Goal: Answer question/provide support

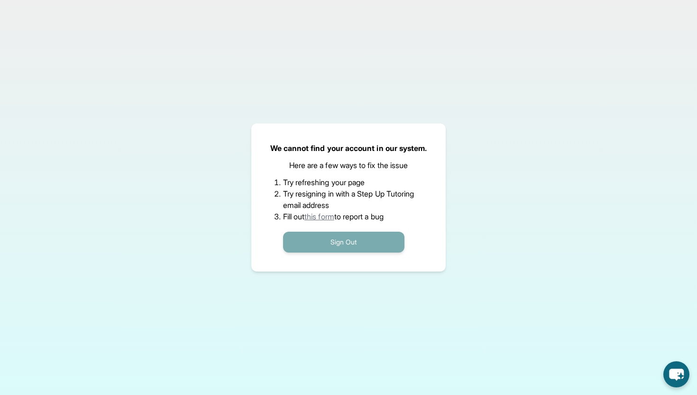
click at [318, 238] on button "Sign Out" at bounding box center [343, 242] width 121 height 21
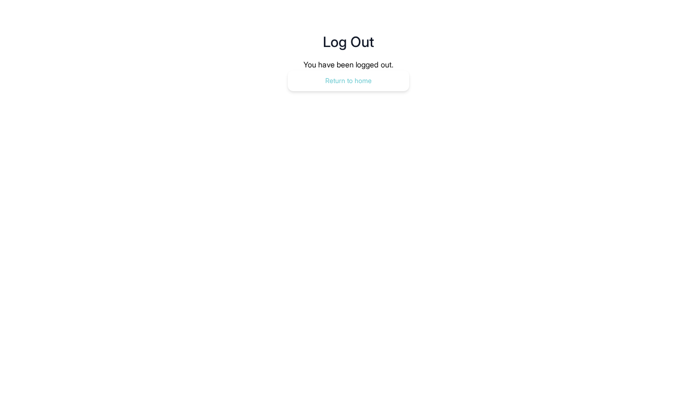
click at [356, 71] on button "Return to home" at bounding box center [348, 80] width 121 height 21
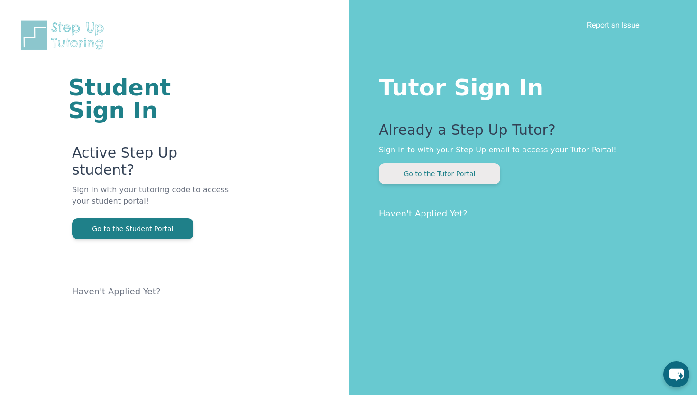
click at [427, 168] on button "Go to the Tutor Portal" at bounding box center [439, 173] width 121 height 21
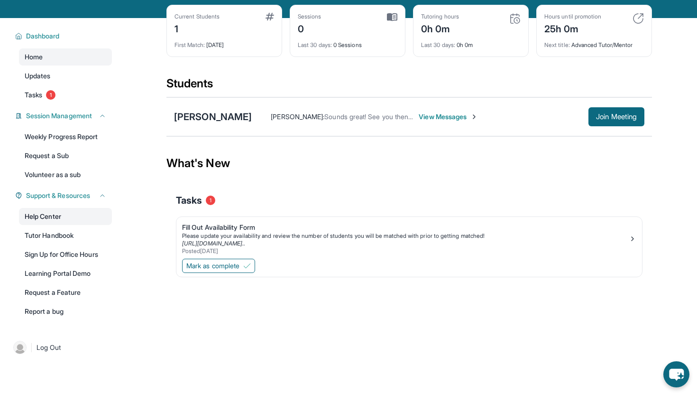
scroll to position [45, 0]
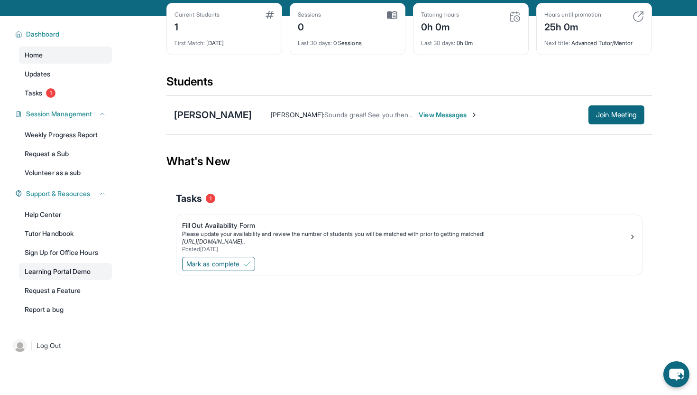
click at [65, 269] on link "Learning Portal Demo" at bounding box center [65, 271] width 93 height 17
click at [55, 232] on link "Tutor Handbook" at bounding box center [65, 233] width 93 height 17
click at [440, 112] on span "View Messages" at bounding box center [448, 114] width 59 height 9
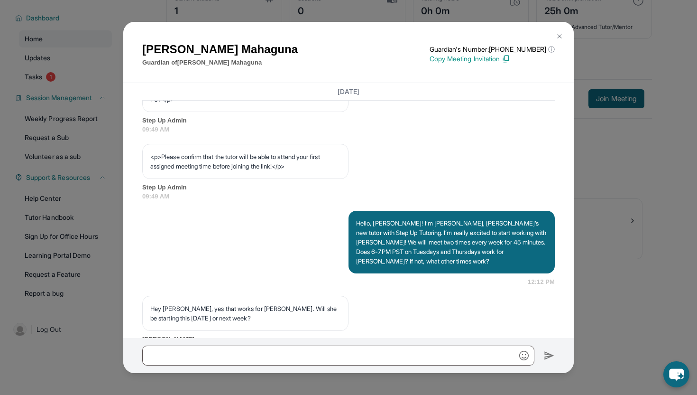
scroll to position [645, 0]
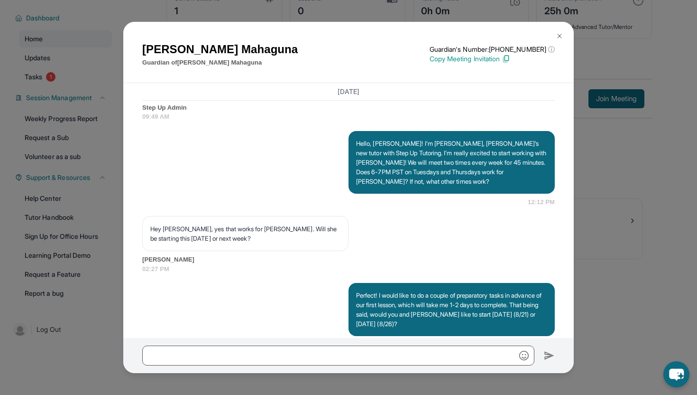
click at [484, 37] on img at bounding box center [560, 36] width 8 height 8
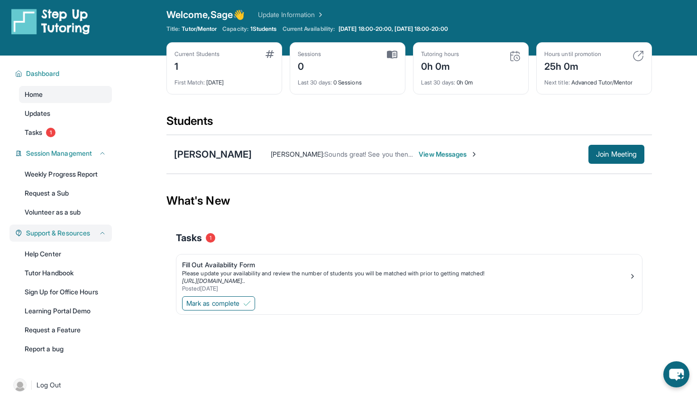
scroll to position [0, 0]
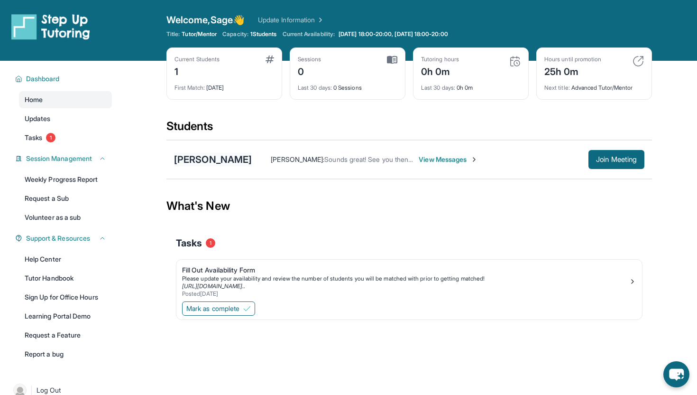
click at [203, 160] on div "Katie Mahaguna" at bounding box center [213, 159] width 78 height 13
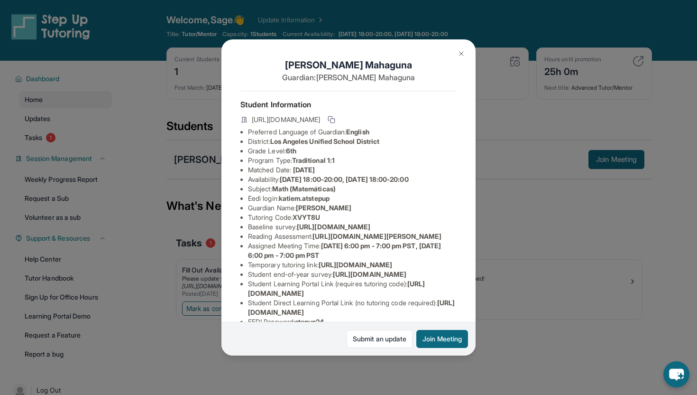
scroll to position [1, 0]
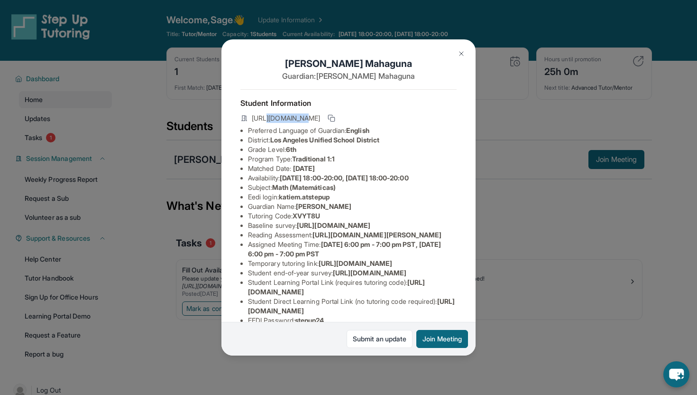
drag, startPoint x: 264, startPoint y: 121, endPoint x: 298, endPoint y: 121, distance: 34.2
click at [298, 121] on span "https://student-portal.stepuptutoring.org/student/XVYT8U" at bounding box center [286, 117] width 68 height 9
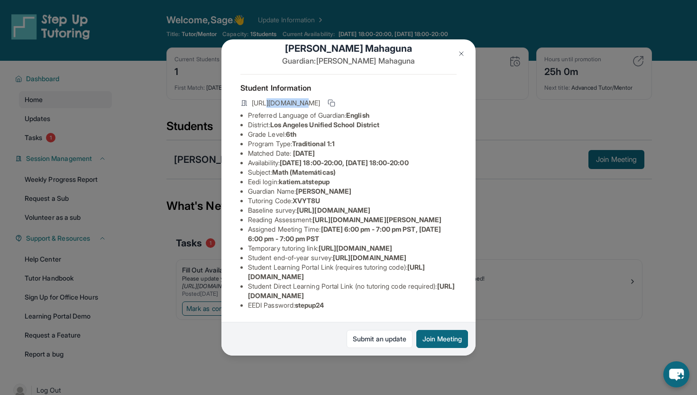
scroll to position [121, 0]
drag, startPoint x: 248, startPoint y: 200, endPoint x: 344, endPoint y: 209, distance: 97.2
click at [344, 243] on li "Temporary tutoring link : https://www.thelessonspace.com/space/980c07c2-8e78-4c…" at bounding box center [352, 247] width 209 height 9
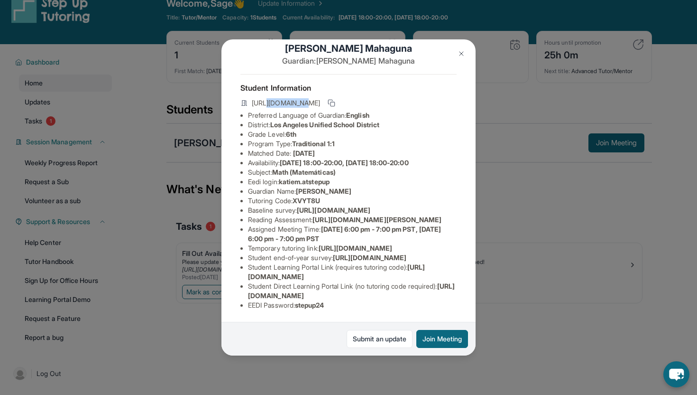
scroll to position [120, 0]
click at [320, 283] on li "Student Direct Learning Portal Link (no tutoring code required) : https://stude…" at bounding box center [352, 290] width 209 height 19
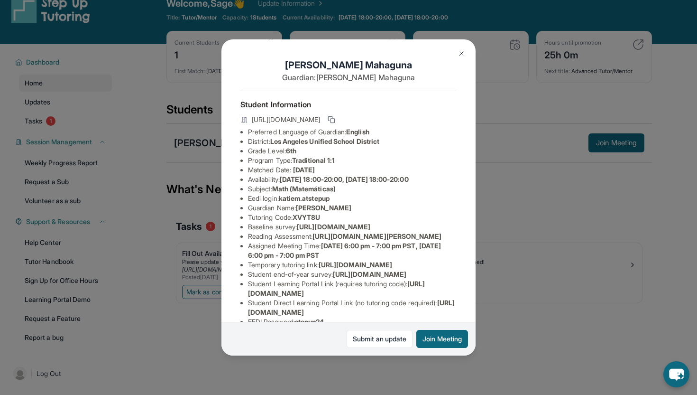
drag, startPoint x: 352, startPoint y: 126, endPoint x: 362, endPoint y: 197, distance: 71.9
click at [362, 197] on div "Student Information https://student-portal.stepuptutoring.org/student/XVYT8U Pr…" at bounding box center [349, 212] width 216 height 243
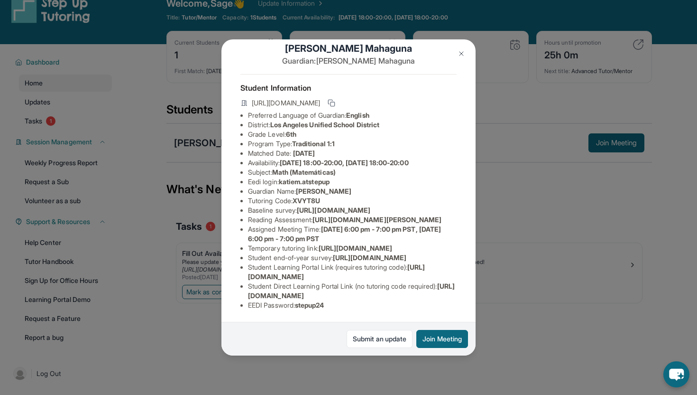
scroll to position [70, 0]
click at [465, 50] on img at bounding box center [462, 54] width 8 height 8
